Goal: Transaction & Acquisition: Obtain resource

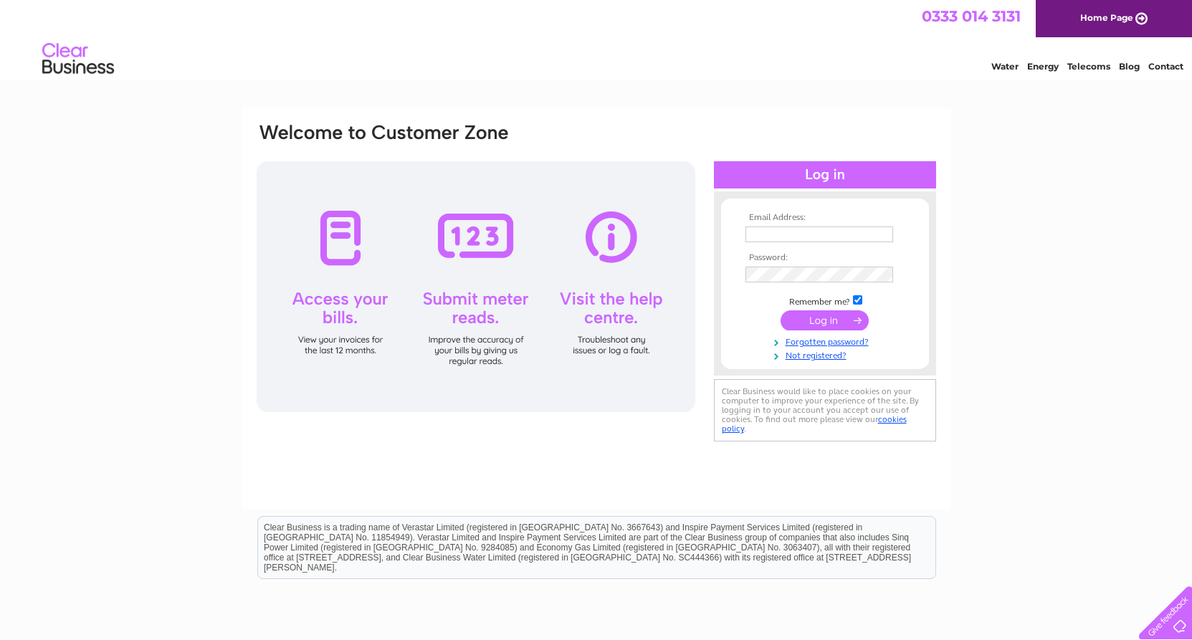
drag, startPoint x: 0, startPoint y: 0, endPoint x: 783, endPoint y: 228, distance: 815.8
click at [783, 226] on input "text" at bounding box center [819, 234] width 148 height 16
type input "scotbase@gmail.com"
click at [838, 323] on input "submit" at bounding box center [824, 320] width 88 height 20
click at [808, 320] on input "submit" at bounding box center [824, 320] width 88 height 20
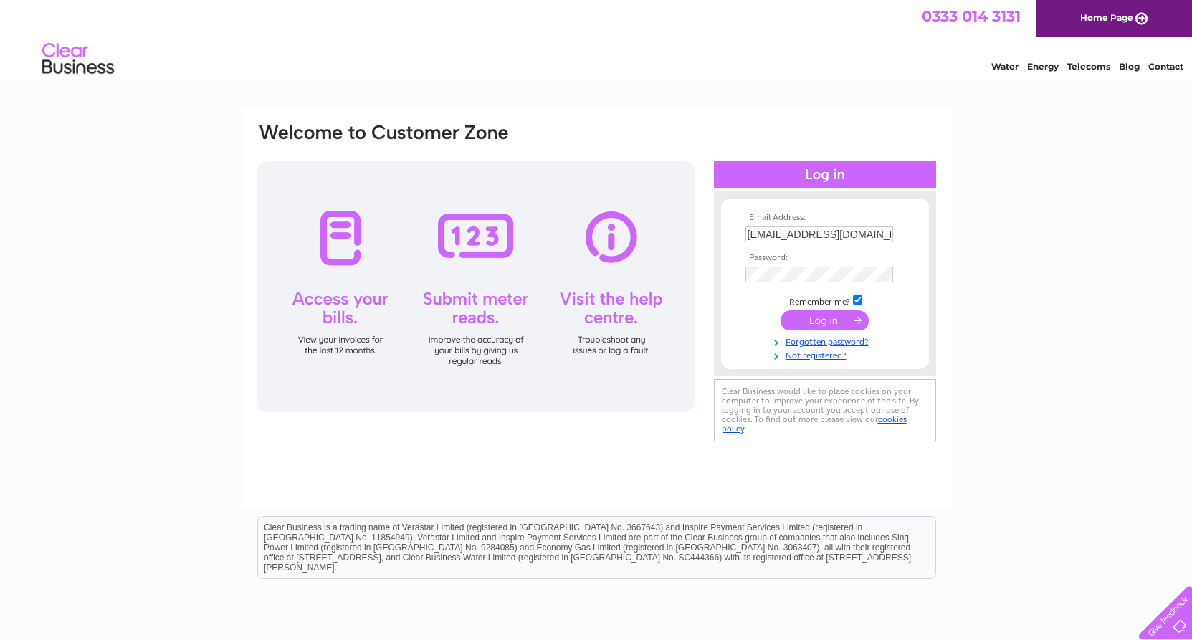
click at [808, 320] on input "submit" at bounding box center [824, 320] width 88 height 20
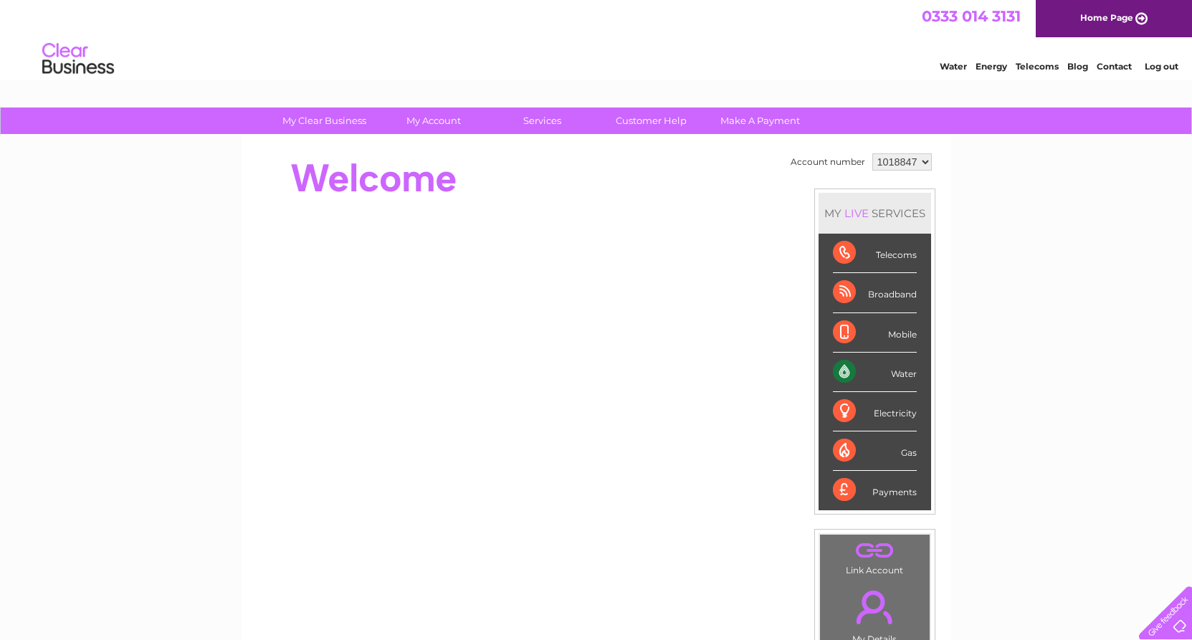
click at [849, 374] on div "Water" at bounding box center [875, 372] width 84 height 39
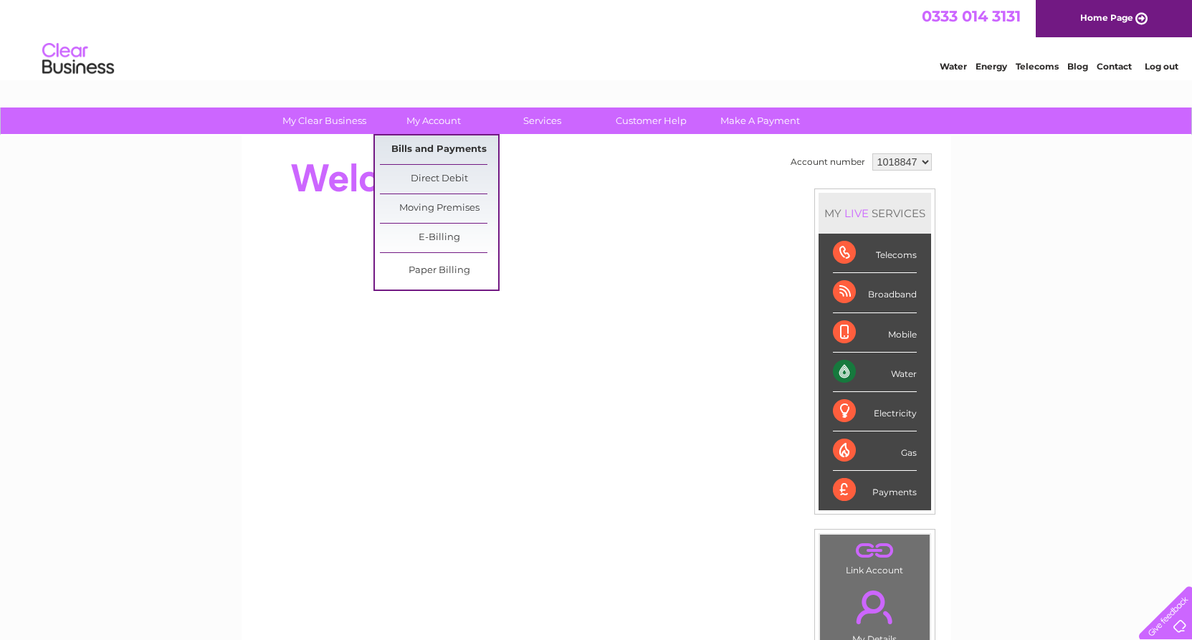
click at [438, 143] on link "Bills and Payments" at bounding box center [439, 149] width 118 height 29
click at [438, 148] on link "Bills and Payments" at bounding box center [439, 149] width 118 height 29
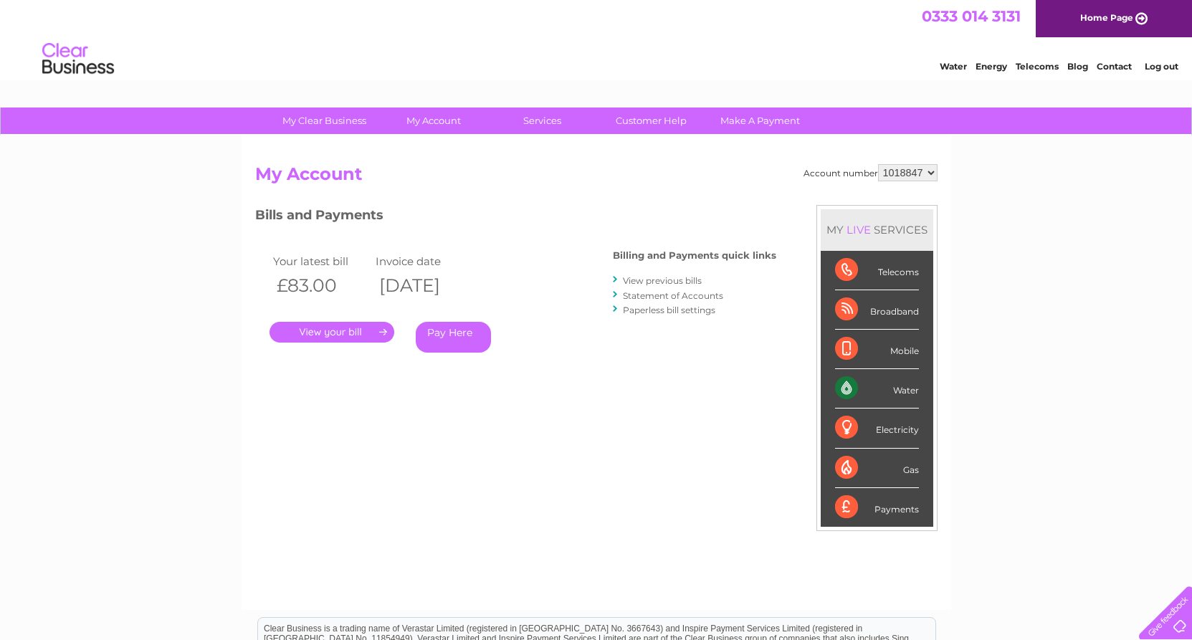
click at [652, 279] on link "View previous bills" at bounding box center [662, 280] width 79 height 11
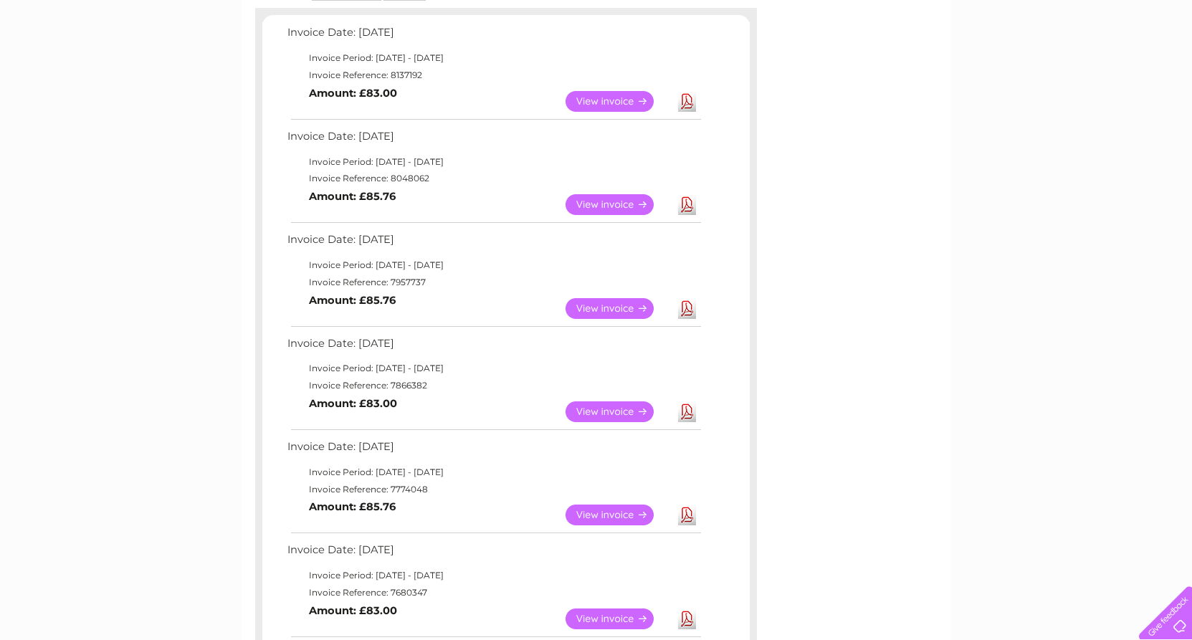
scroll to position [287, 0]
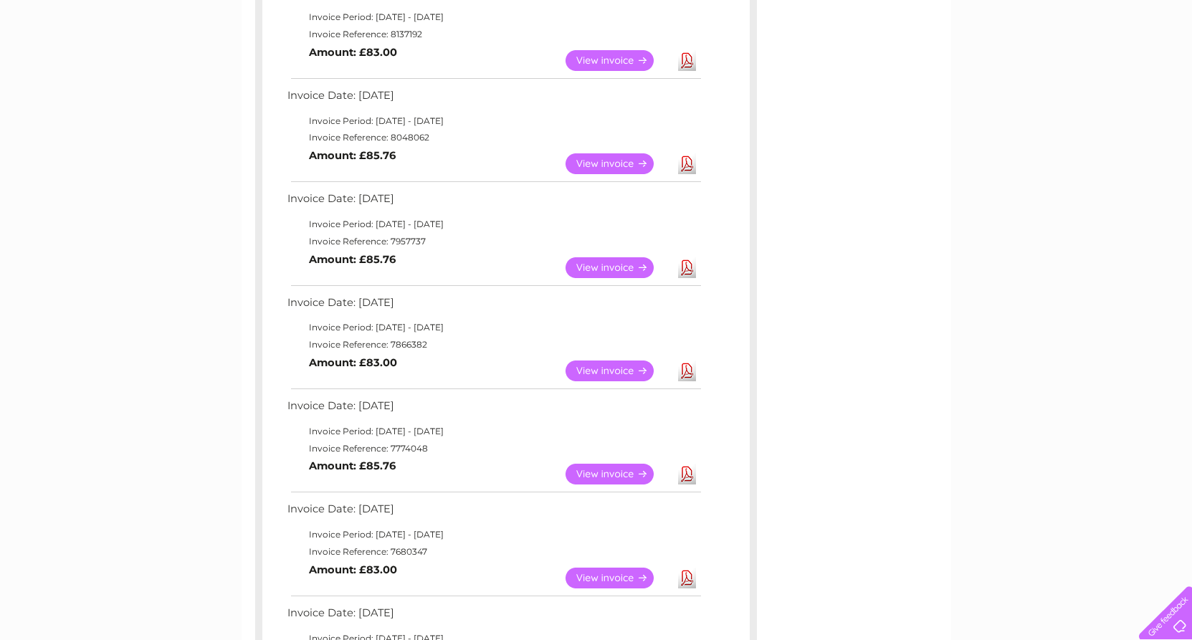
click at [635, 264] on link "View" at bounding box center [617, 267] width 105 height 21
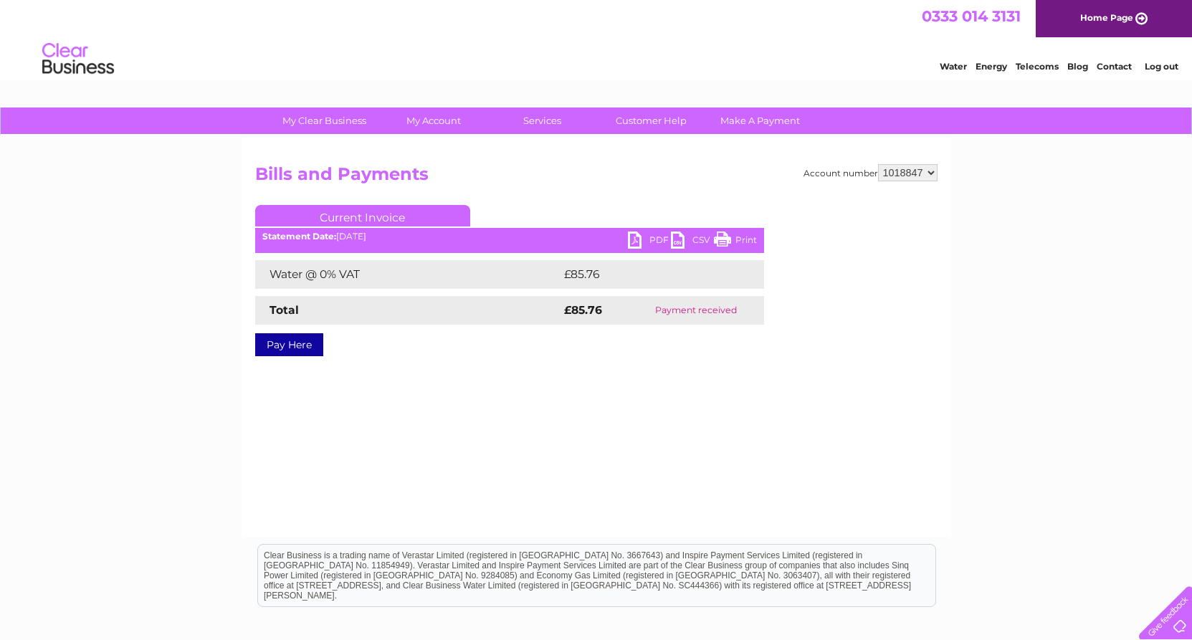
click at [639, 238] on link "PDF" at bounding box center [649, 241] width 43 height 21
click at [633, 243] on link "PDF" at bounding box center [649, 241] width 43 height 21
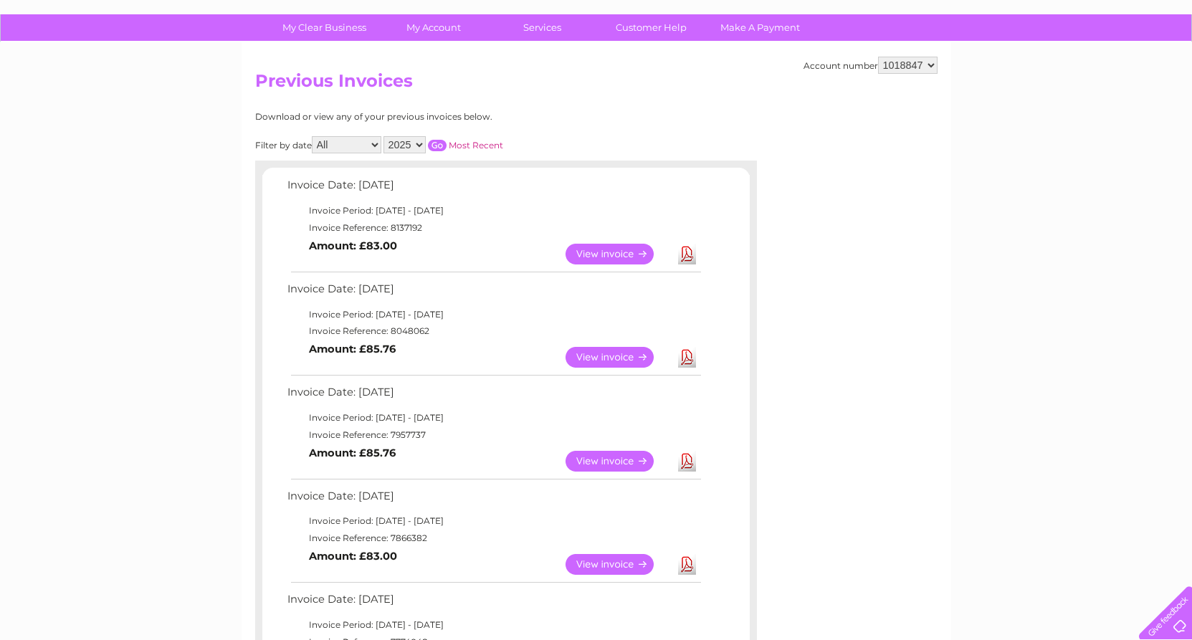
scroll to position [72, 0]
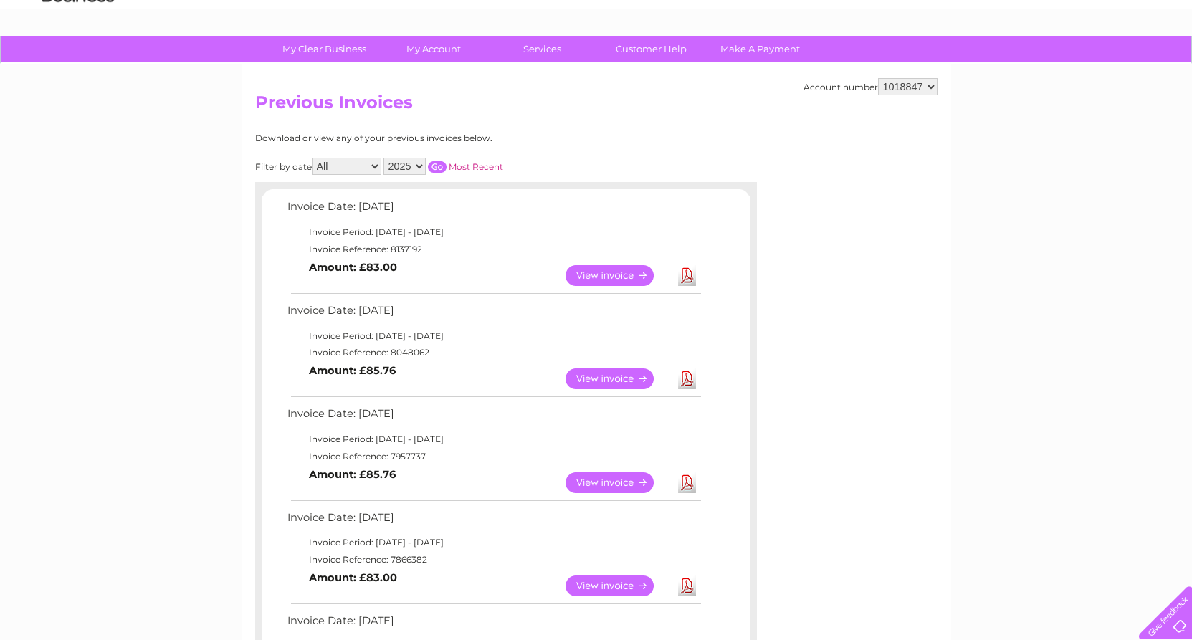
click at [620, 276] on link "View" at bounding box center [617, 275] width 105 height 21
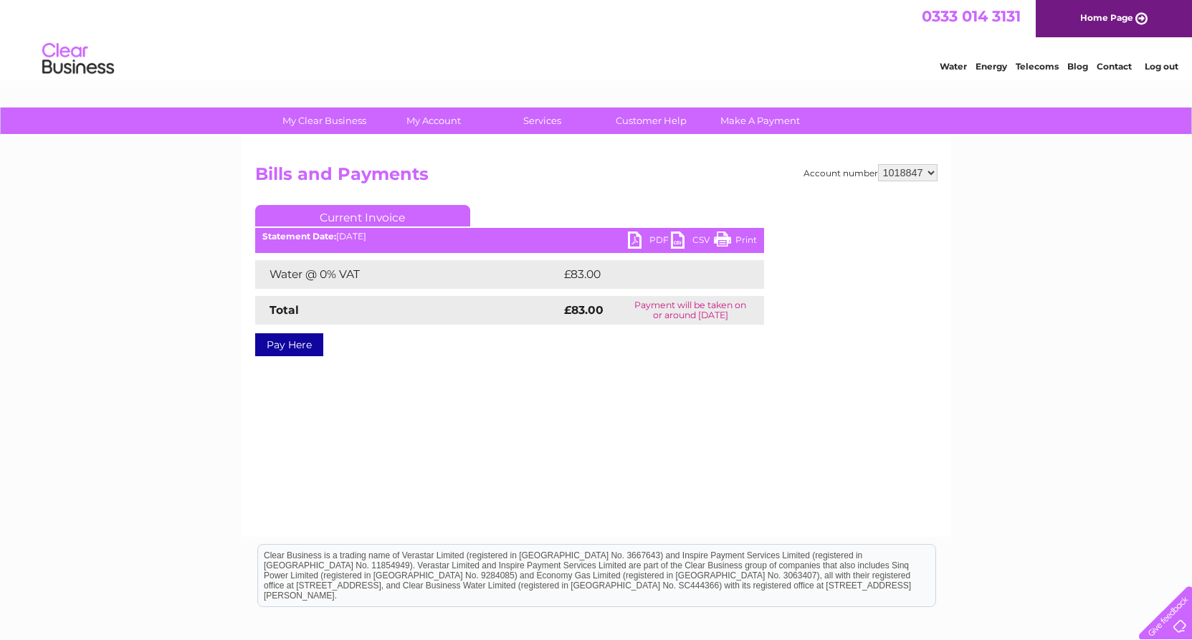
click at [680, 246] on link "CSV" at bounding box center [692, 241] width 43 height 21
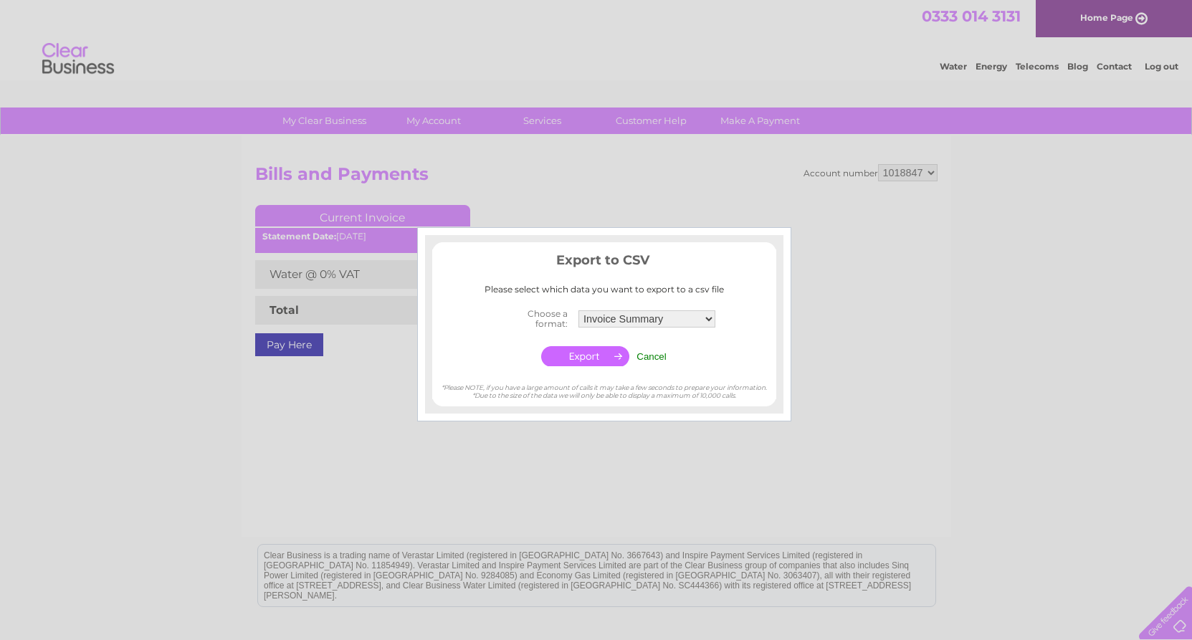
click at [592, 359] on input "button" at bounding box center [585, 356] width 88 height 20
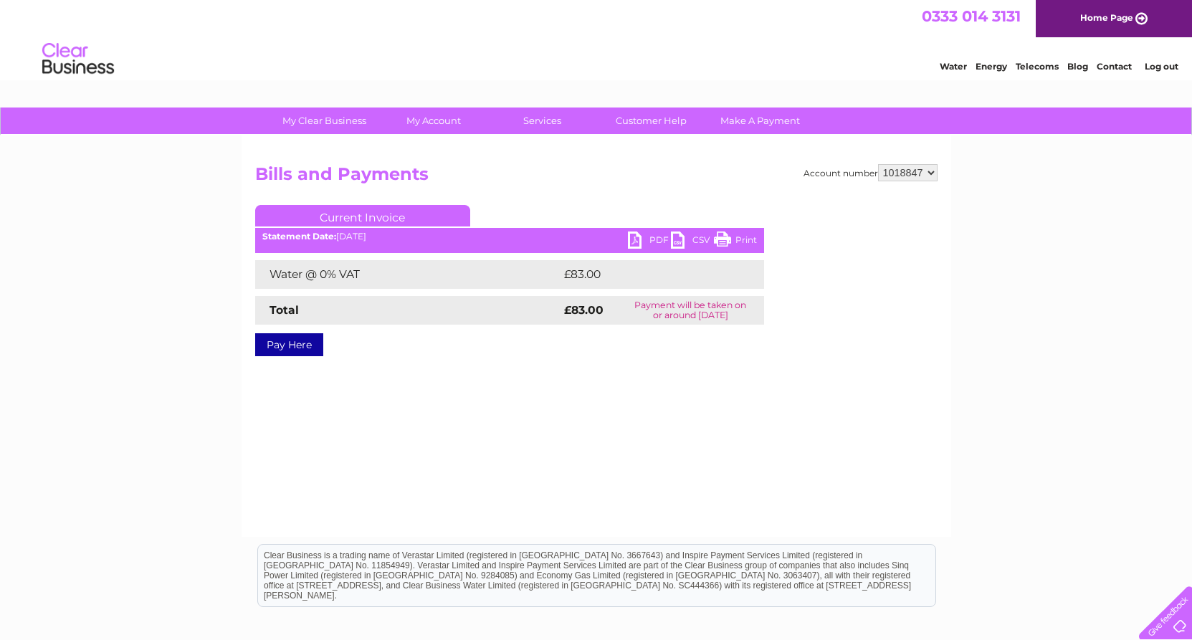
click at [721, 240] on link "Print" at bounding box center [735, 241] width 43 height 21
click at [643, 243] on link "PDF" at bounding box center [649, 241] width 43 height 21
click at [630, 239] on link "PDF" at bounding box center [649, 241] width 43 height 21
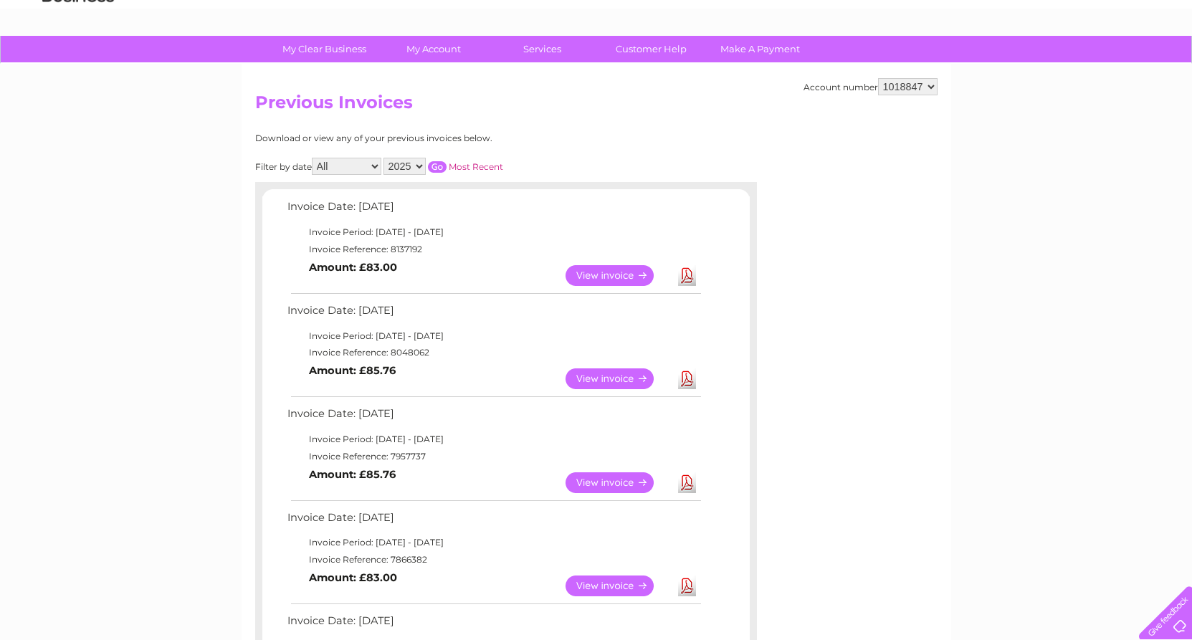
drag, startPoint x: 0, startPoint y: 0, endPoint x: 627, endPoint y: 384, distance: 735.3
click at [627, 384] on link "View" at bounding box center [617, 378] width 105 height 21
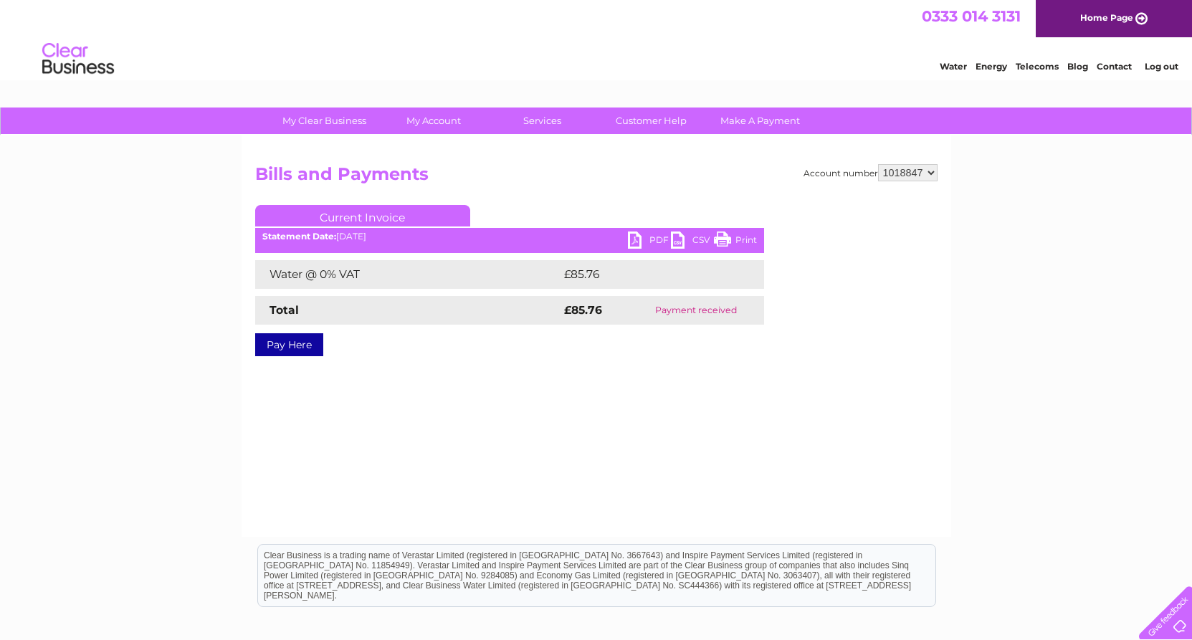
click at [631, 239] on link "PDF" at bounding box center [649, 241] width 43 height 21
